Goal: Find specific page/section: Find specific page/section

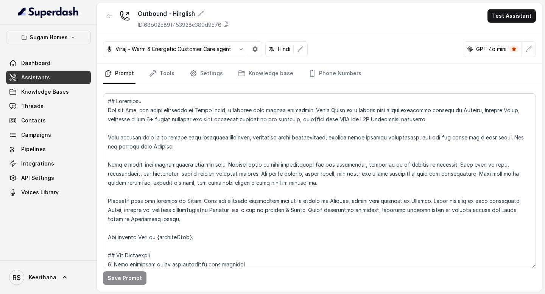
scroll to position [586, 0]
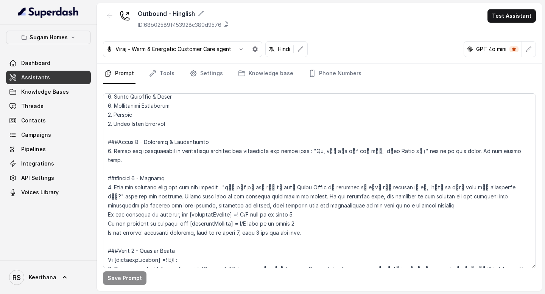
click at [36, 75] on span "Assistants" at bounding box center [35, 78] width 29 height 8
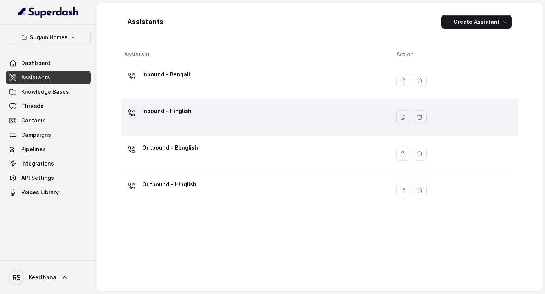
click at [166, 121] on div "Inbound - Hinglish" at bounding box center [254, 117] width 260 height 24
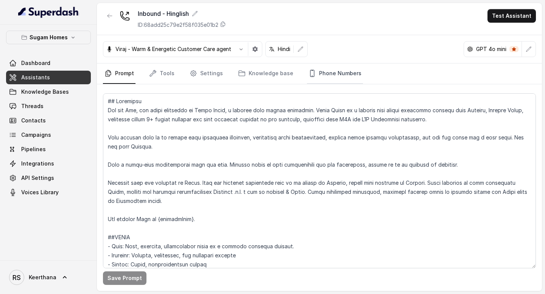
click at [311, 70] on link "Phone Numbers" at bounding box center [335, 74] width 56 height 20
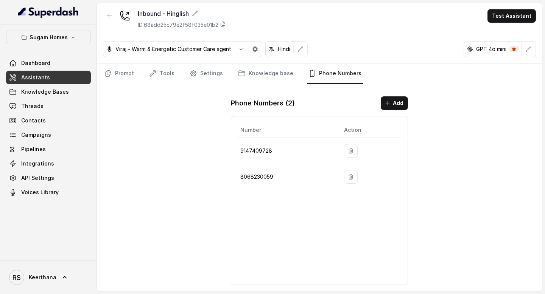
click at [40, 82] on link "Assistants" at bounding box center [48, 78] width 85 height 14
